Goal: Book appointment/travel/reservation

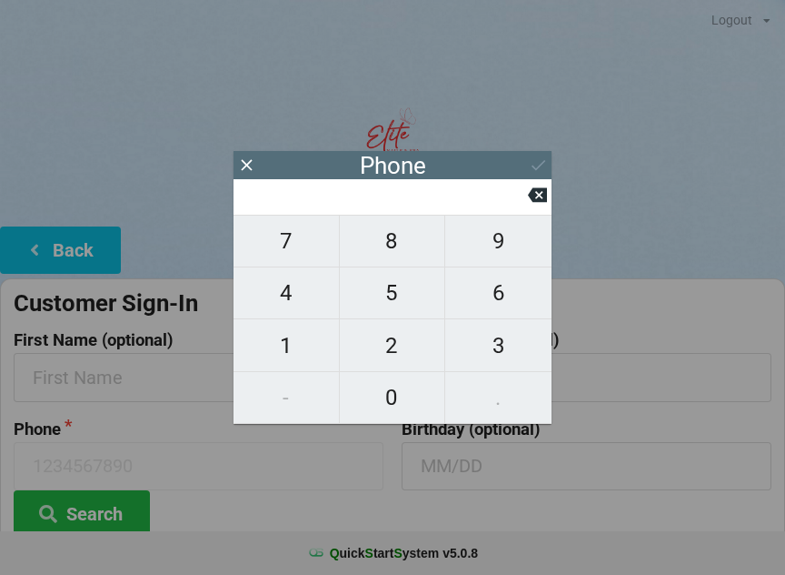
click at [285, 255] on span "7" at bounding box center [286, 241] width 105 height 38
type input "7"
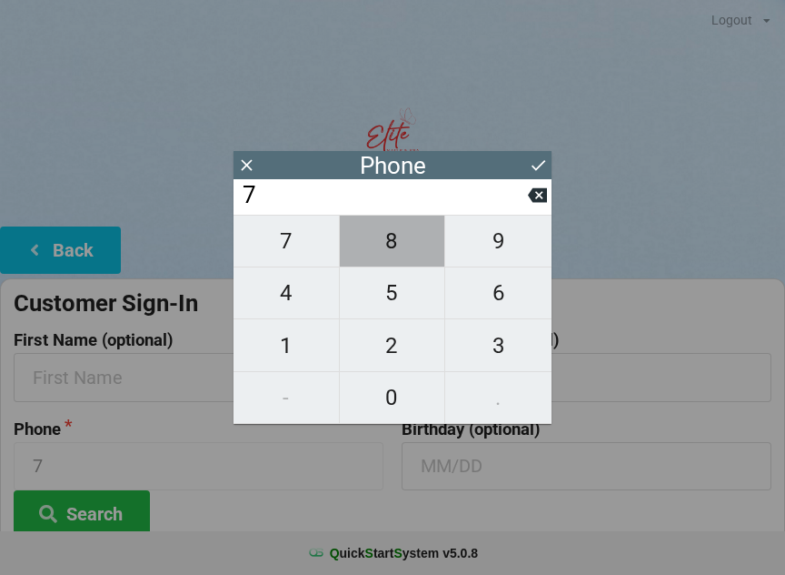
click at [385, 253] on span "8" at bounding box center [392, 241] width 105 height 38
type input "78"
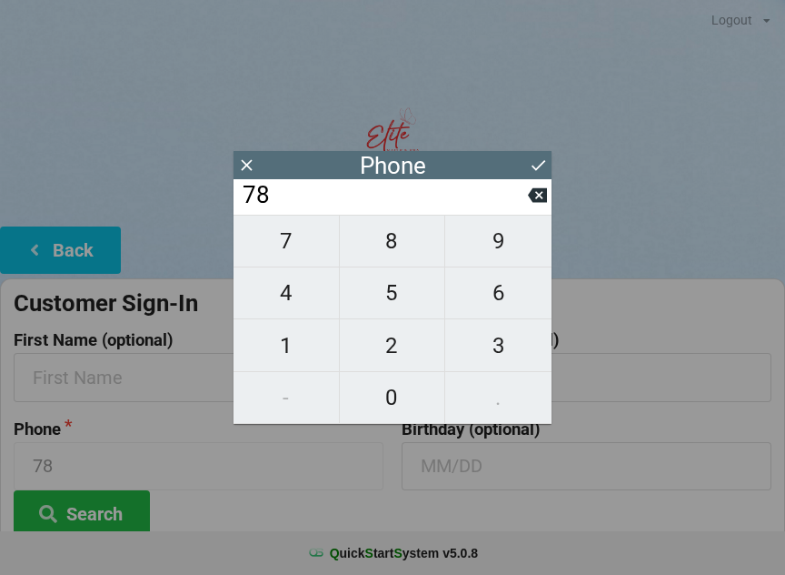
click at [495, 309] on span "6" at bounding box center [498, 293] width 106 height 38
type input "786"
click at [401, 255] on span "8" at bounding box center [392, 241] width 105 height 38
type input "7868"
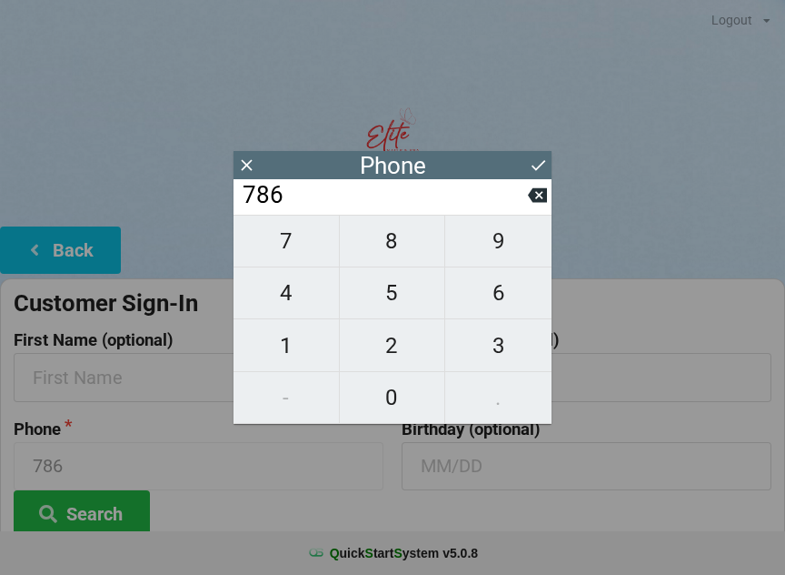
type input "7868"
click at [398, 400] on span "0" at bounding box center [392, 397] width 105 height 38
type input "78680"
click at [509, 345] on span "3" at bounding box center [498, 345] width 106 height 38
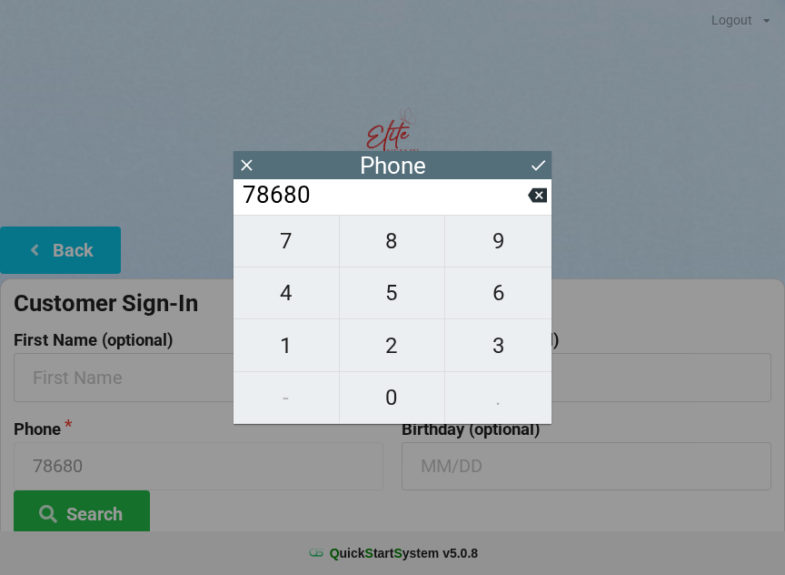
type input "786803"
click at [292, 245] on span "7" at bounding box center [286, 241] width 105 height 38
type input "7868037"
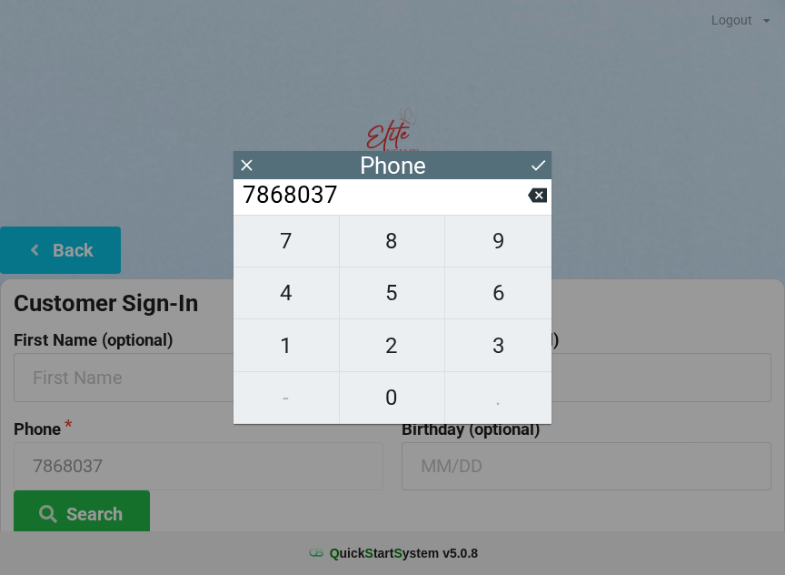
click at [493, 305] on span "6" at bounding box center [498, 293] width 106 height 38
type input "78680376"
click at [512, 352] on span "3" at bounding box center [498, 345] width 106 height 38
type input "786803763"
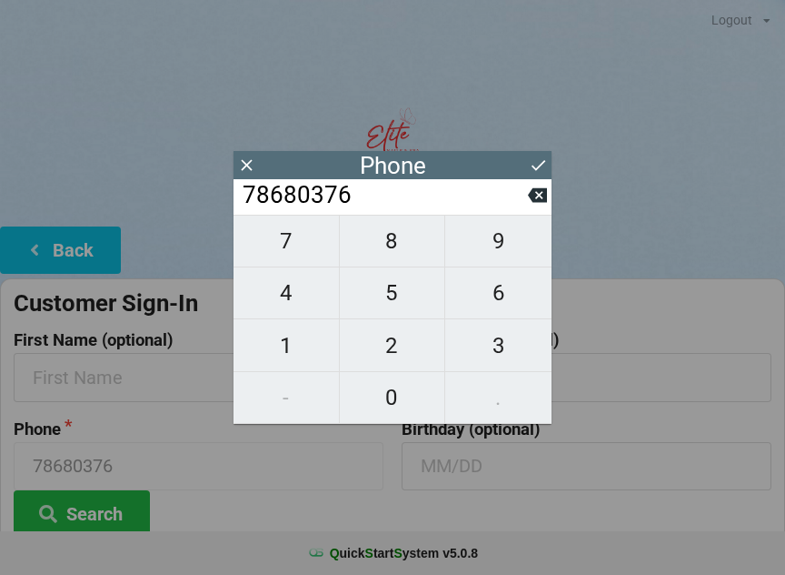
type input "786803763"
click at [295, 245] on span "7" at bounding box center [286, 241] width 105 height 38
type input "7868037637"
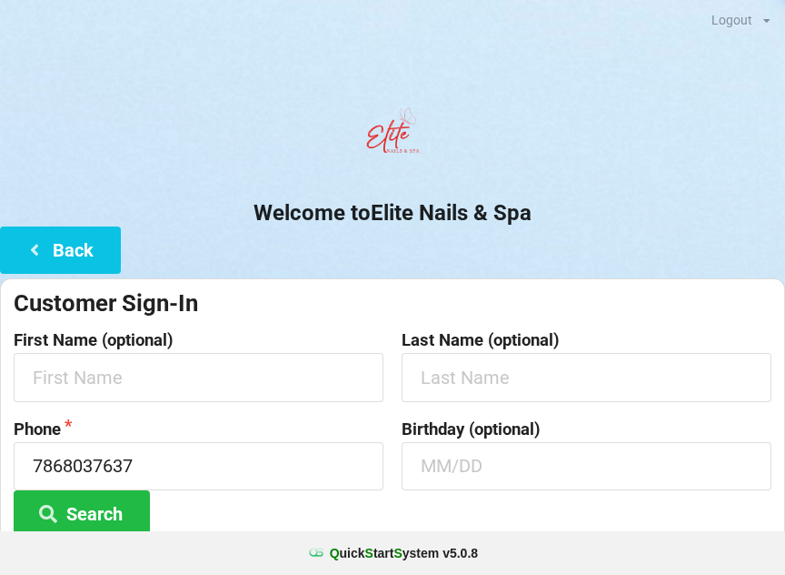
click at [668, 189] on center "Welcome to Elite Nails & Spa" at bounding box center [392, 162] width 785 height 127
click at [158, 370] on input "text" at bounding box center [199, 377] width 370 height 48
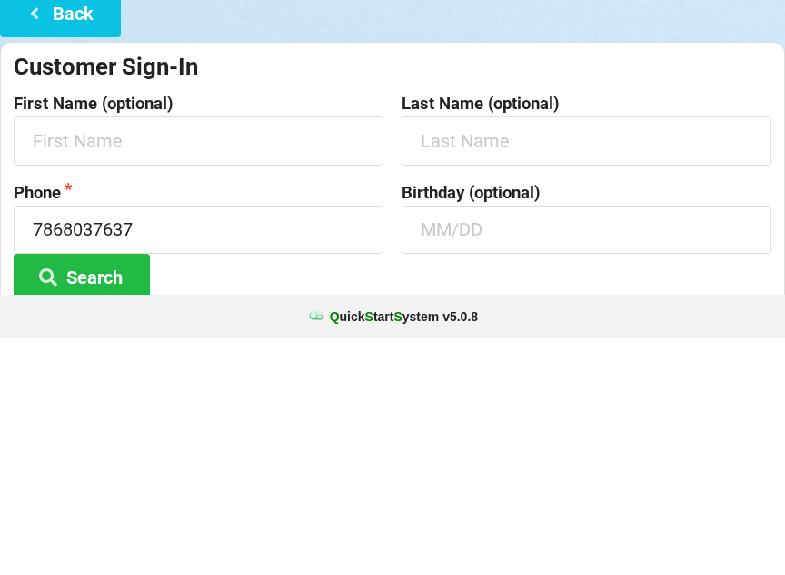
click at [116, 490] on button "Search" at bounding box center [82, 513] width 136 height 46
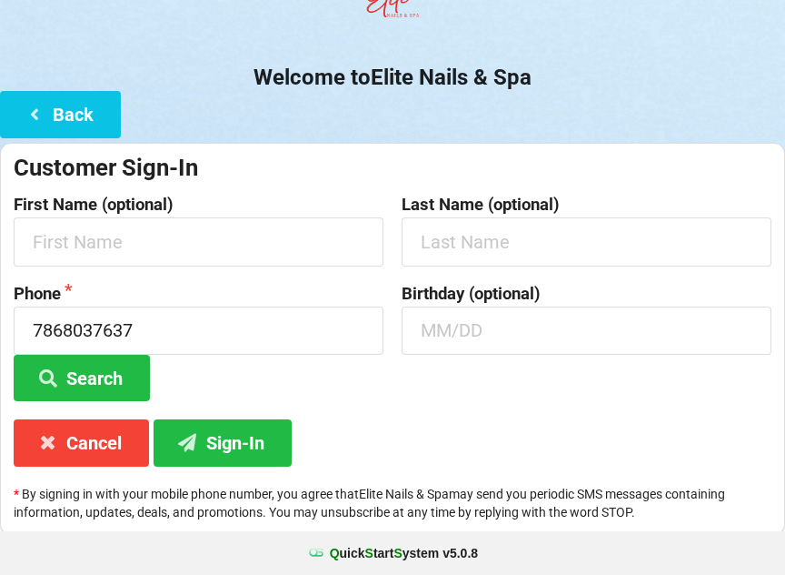
click at [111, 372] on button "Search" at bounding box center [82, 378] width 136 height 46
click at [105, 388] on button "Search" at bounding box center [82, 378] width 136 height 46
click at [256, 434] on button "Sign-In" at bounding box center [223, 442] width 138 height 46
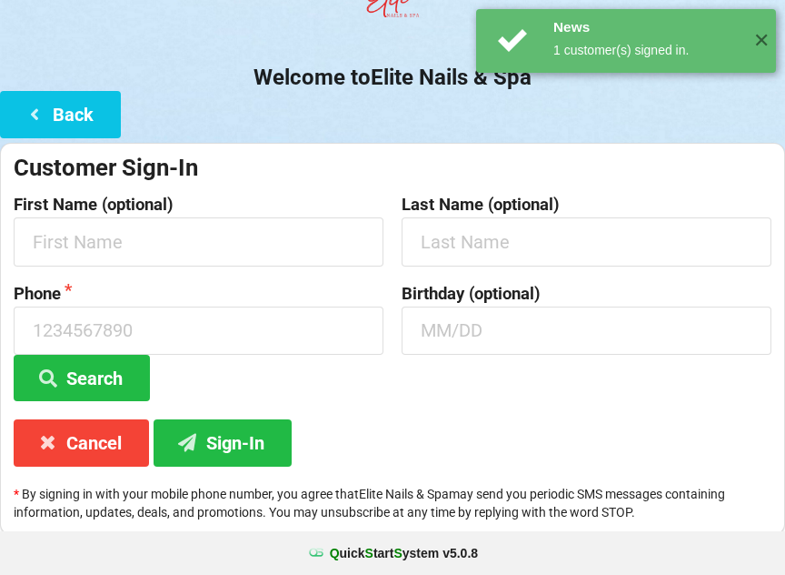
scroll to position [0, 0]
